Goal: Complete application form

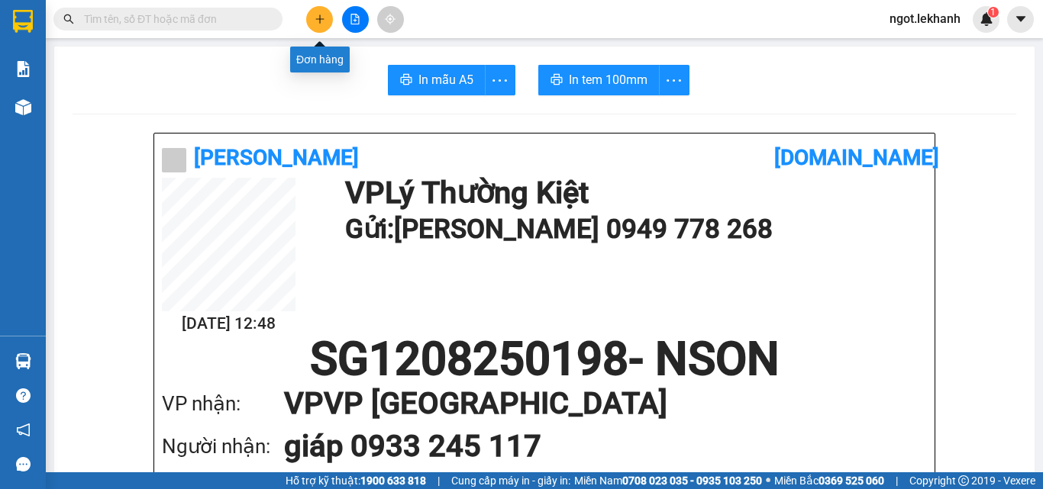
click at [319, 23] on icon "plus" at bounding box center [319, 19] width 11 height 11
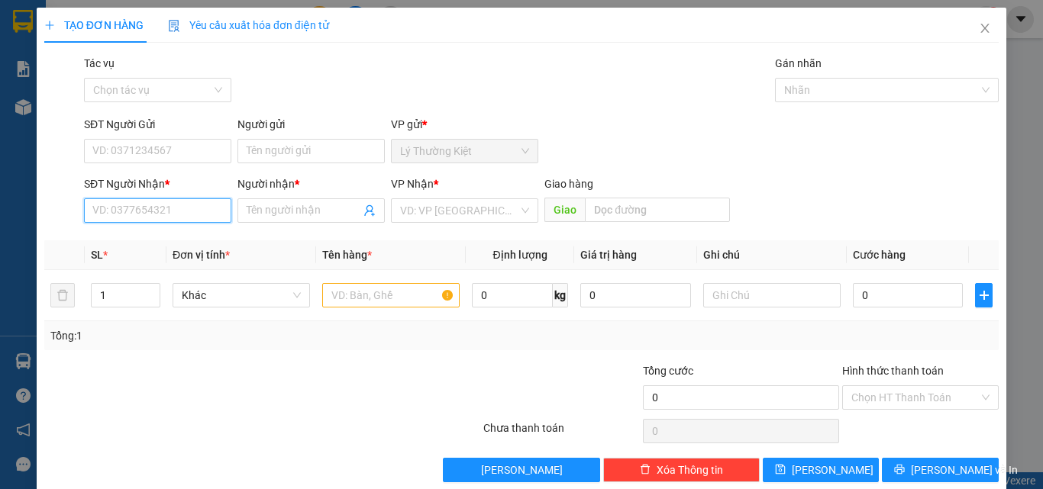
click at [188, 212] on input "SĐT Người Nhận *" at bounding box center [157, 210] width 147 height 24
type input "0982550726"
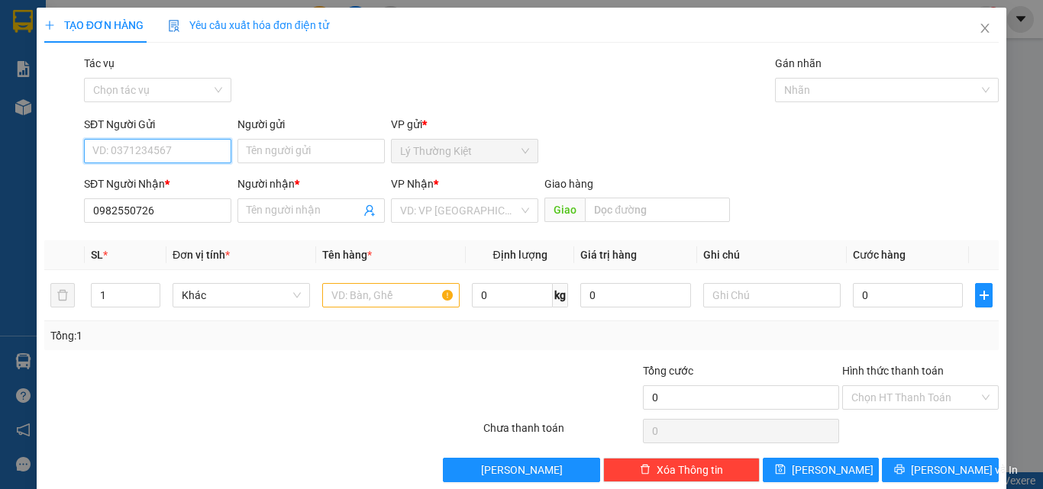
click at [182, 142] on input "SĐT Người Gửi" at bounding box center [157, 151] width 147 height 24
type input "0909226726"
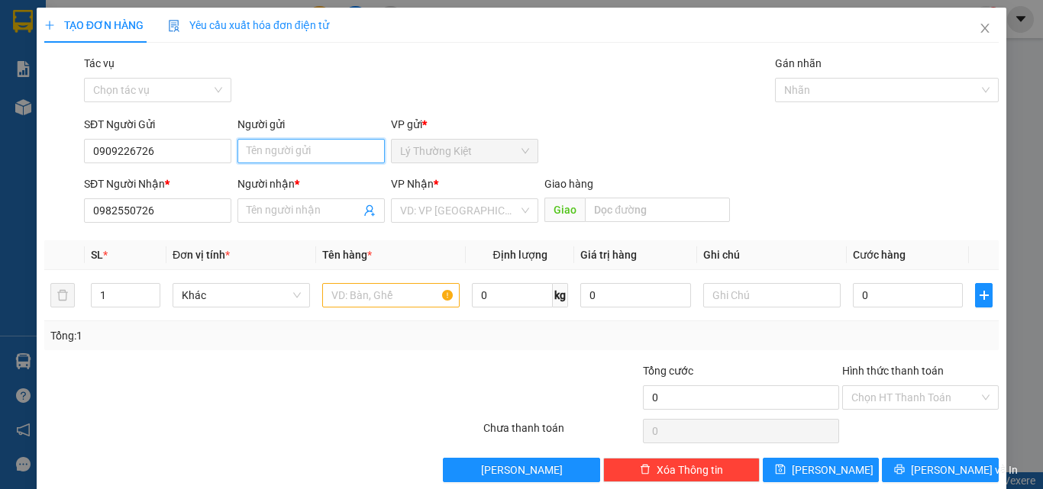
click at [293, 150] on input "Người gửi" at bounding box center [310, 151] width 147 height 24
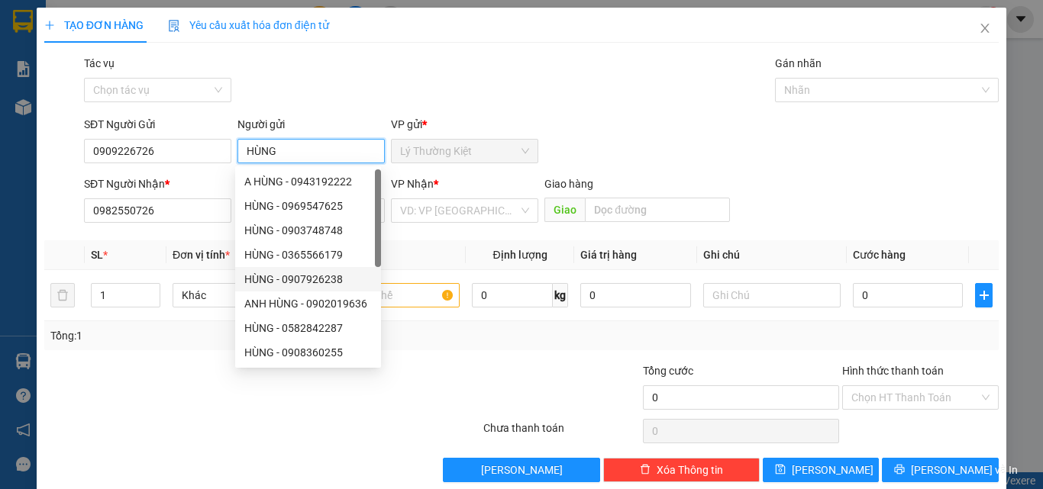
type input "HÙNG"
click at [438, 365] on div at bounding box center [402, 389] width 160 height 53
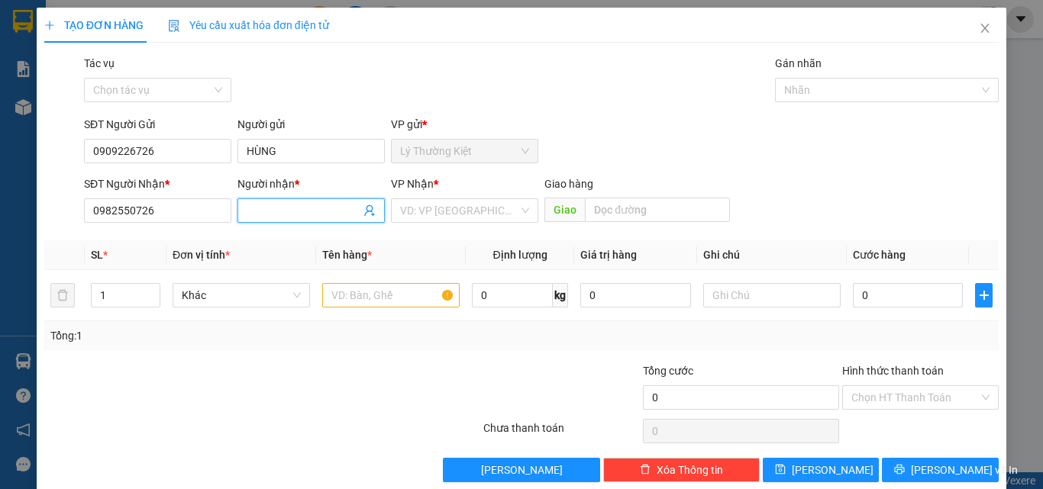
click at [317, 214] on input "Người nhận *" at bounding box center [304, 210] width 114 height 17
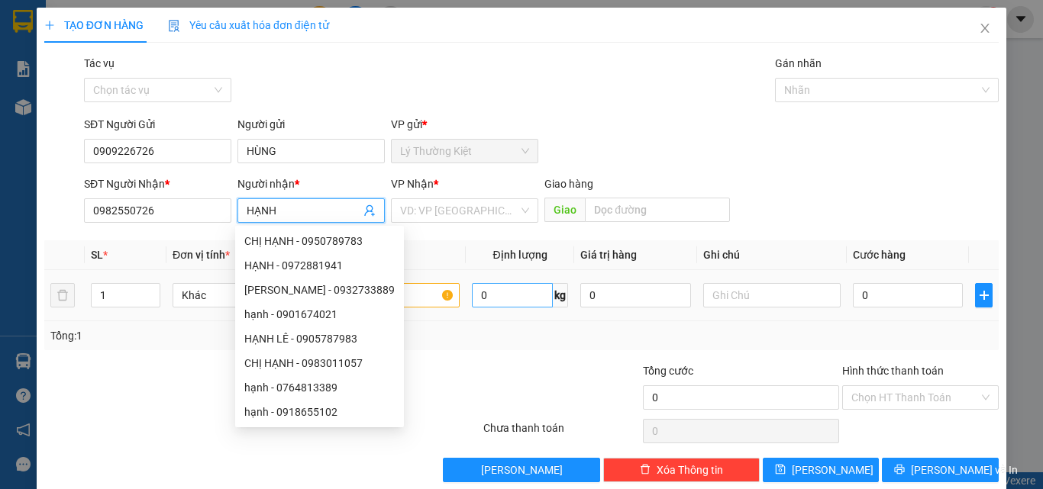
type input "HẠNH"
click at [508, 298] on input "0" at bounding box center [512, 295] width 81 height 24
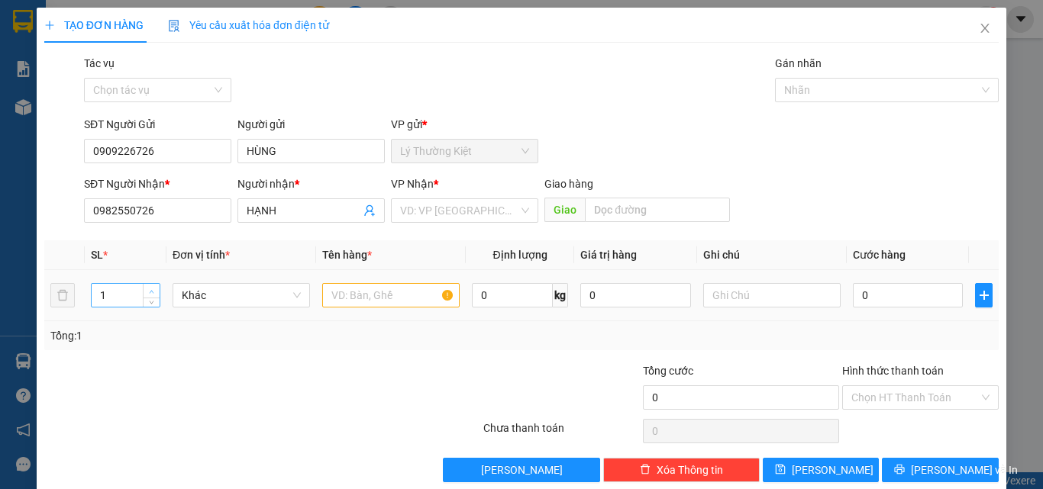
click at [147, 289] on span "up" at bounding box center [151, 291] width 9 height 9
click at [152, 304] on span "down" at bounding box center [151, 300] width 9 height 9
click at [153, 306] on span "Decrease Value" at bounding box center [151, 300] width 17 height 14
type input "2"
click at [152, 291] on icon "up" at bounding box center [151, 291] width 5 height 5
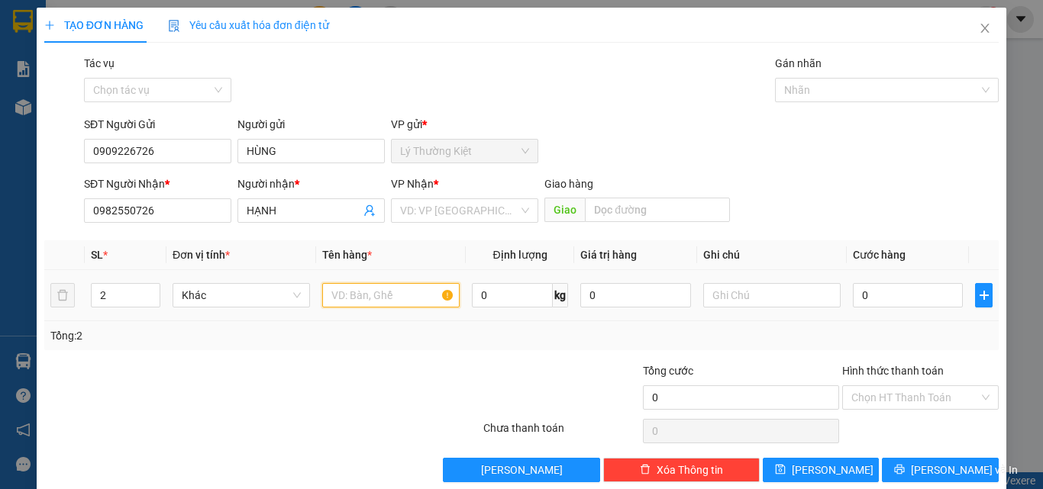
click at [392, 298] on input "text" at bounding box center [390, 295] width 137 height 24
type input "2BINH"
click at [878, 294] on input "0" at bounding box center [908, 295] width 110 height 24
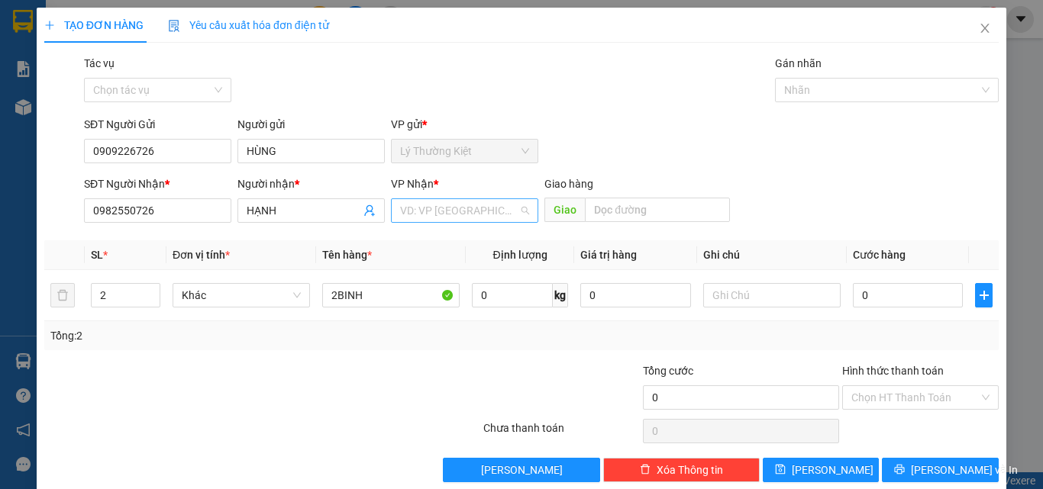
click at [460, 213] on input "search" at bounding box center [459, 210] width 118 height 23
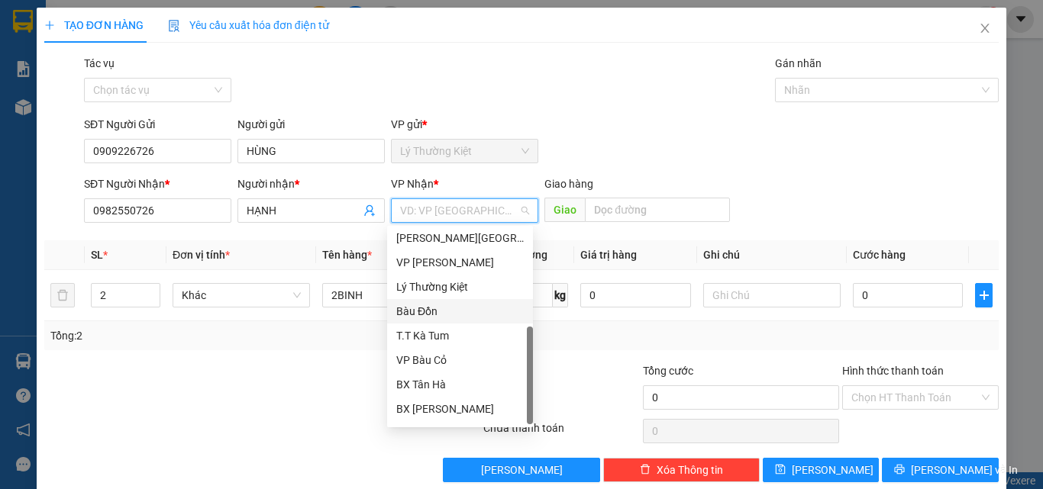
scroll to position [98, 0]
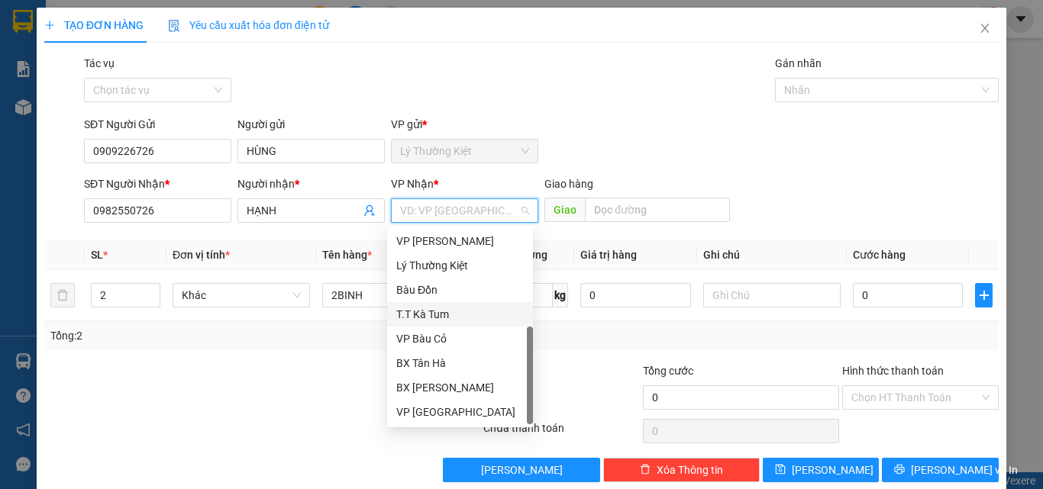
click at [439, 316] on div "T.T Kà Tum" at bounding box center [459, 314] width 127 height 17
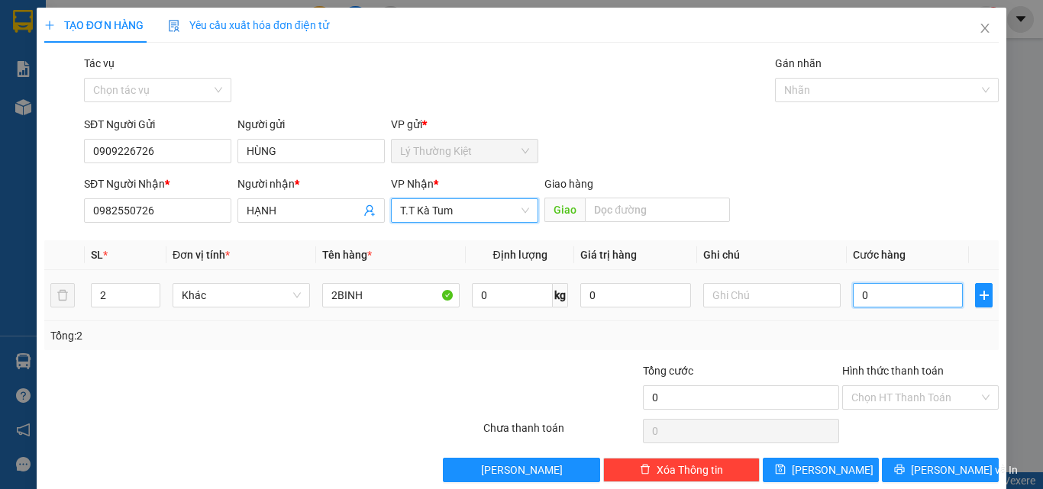
click at [904, 295] on input "0" at bounding box center [908, 295] width 110 height 24
type input "01"
type input "1"
type input "010"
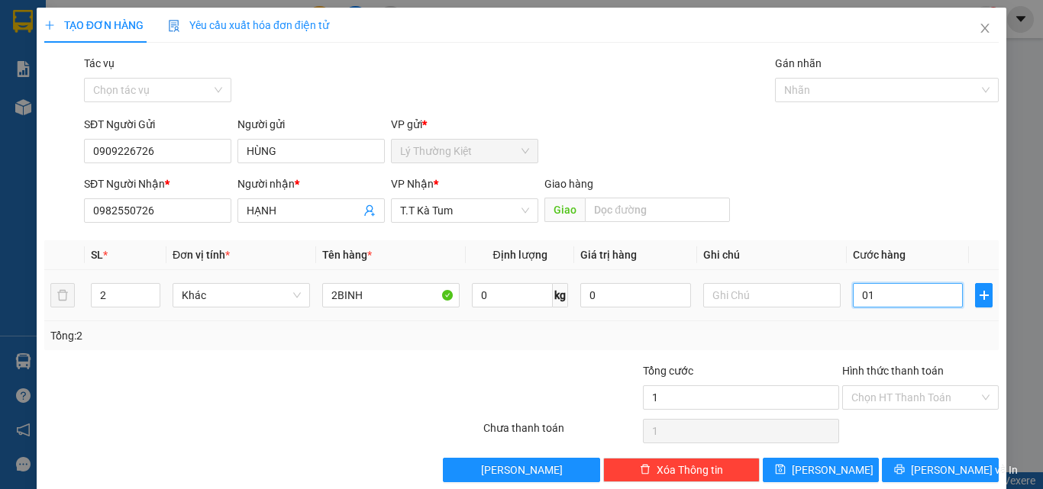
type input "10"
type input "01"
type input "1"
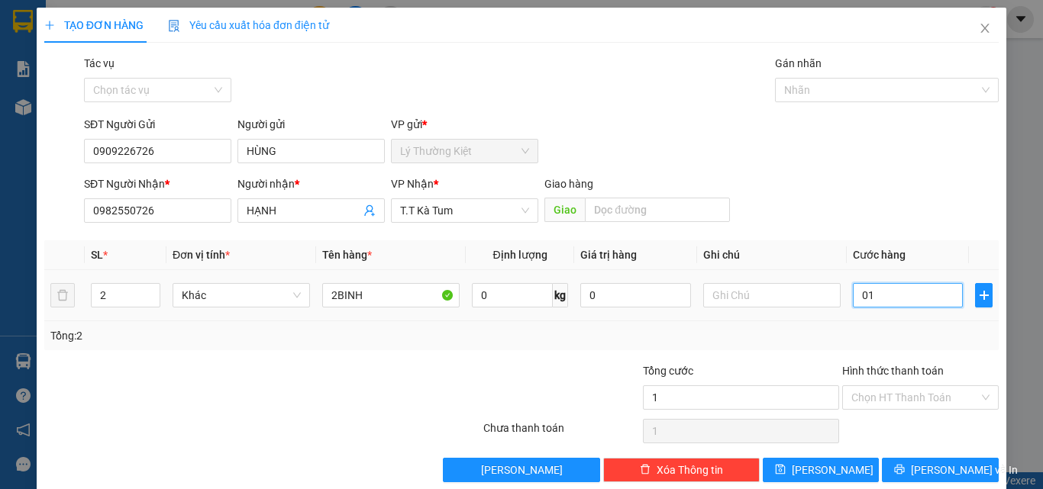
type input "0"
click at [853, 298] on input "0" at bounding box center [908, 295] width 110 height 24
type input "10"
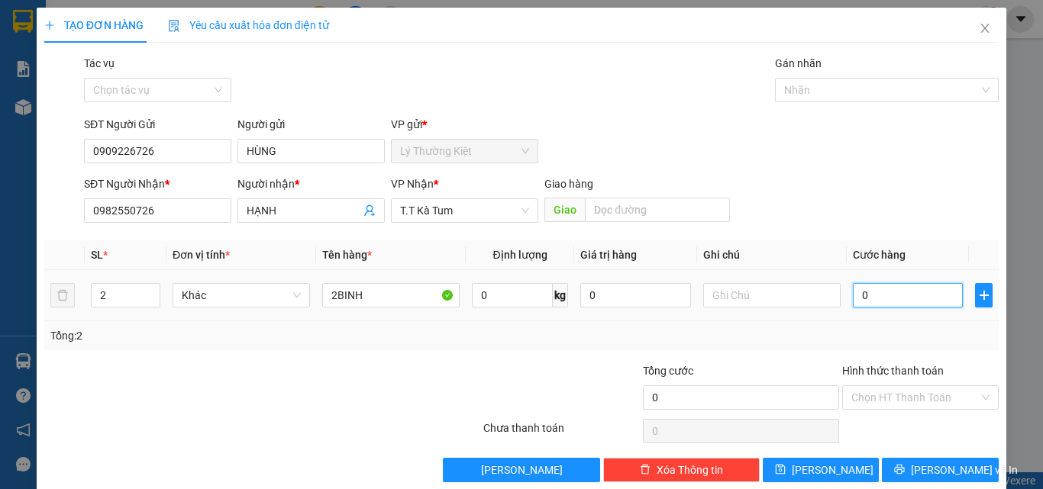
type input "10"
type input "100"
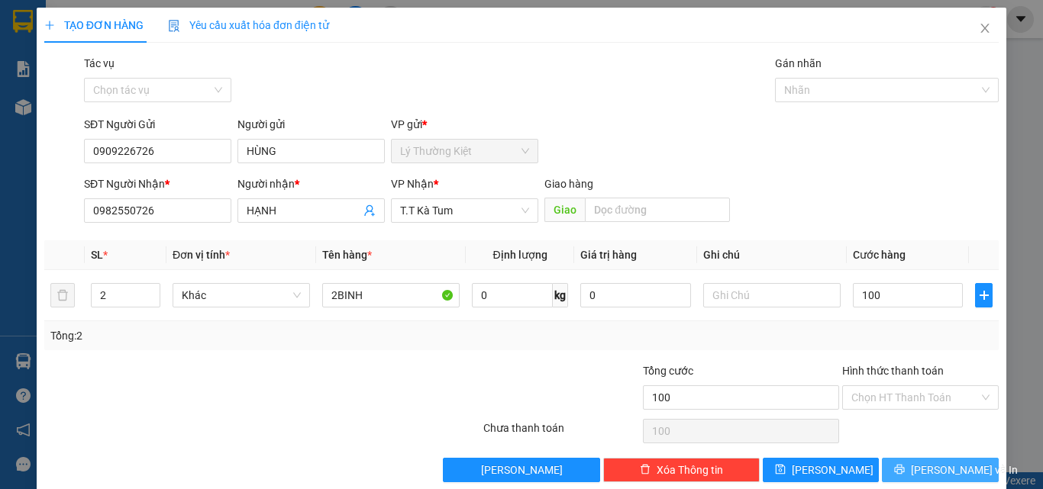
type input "100.000"
click at [917, 469] on span "[PERSON_NAME] và In" at bounding box center [964, 470] width 107 height 17
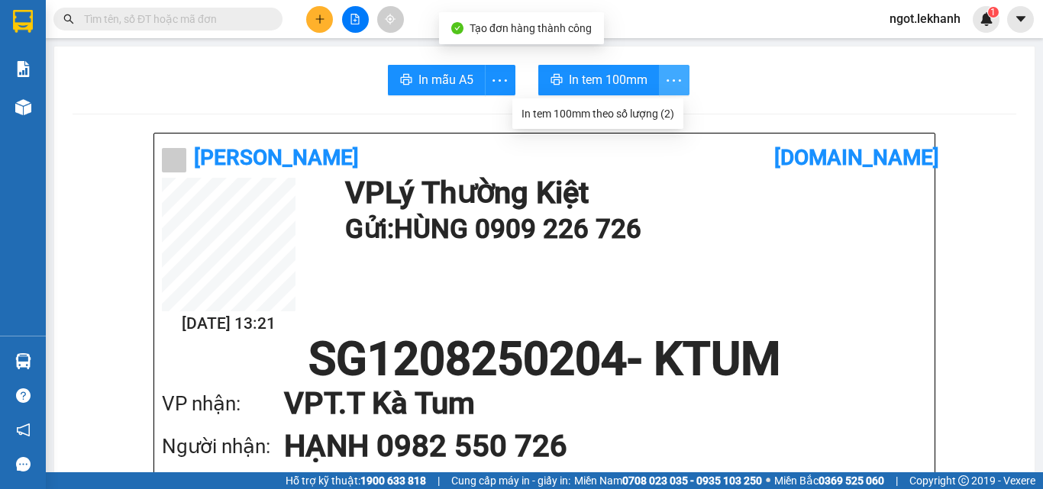
click at [667, 86] on icon "more" at bounding box center [673, 80] width 19 height 19
click at [617, 111] on div "In tem 100mm theo số lượng (2)" at bounding box center [597, 113] width 153 height 17
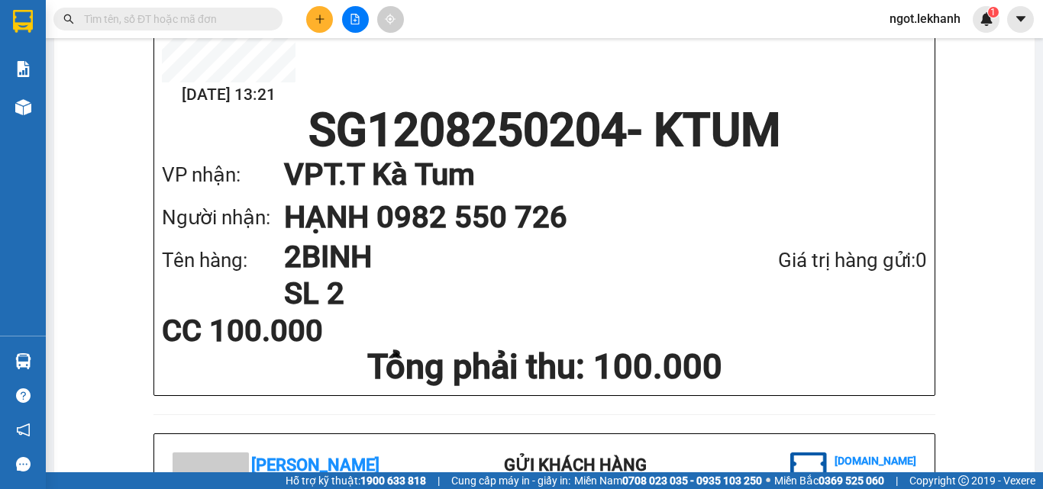
scroll to position [153, 0]
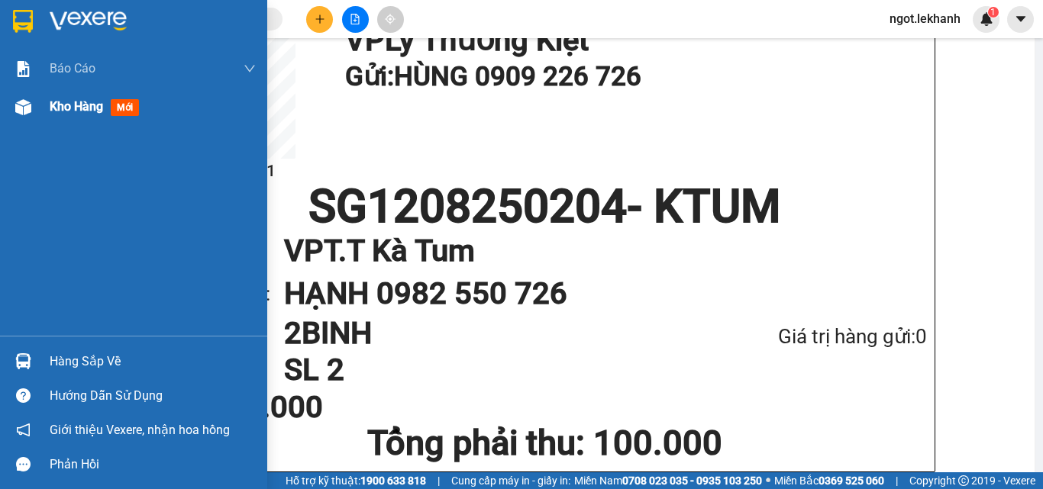
click at [66, 110] on span "Kho hàng" at bounding box center [76, 106] width 53 height 15
